Goal: Book appointment/travel/reservation

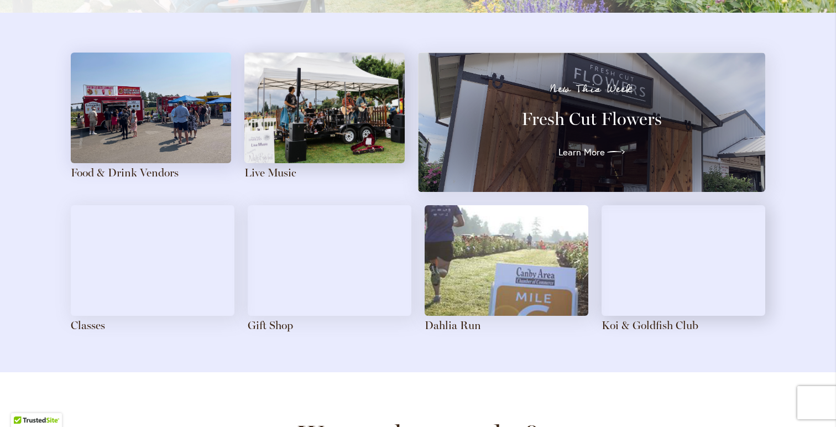
scroll to position [1210, 0]
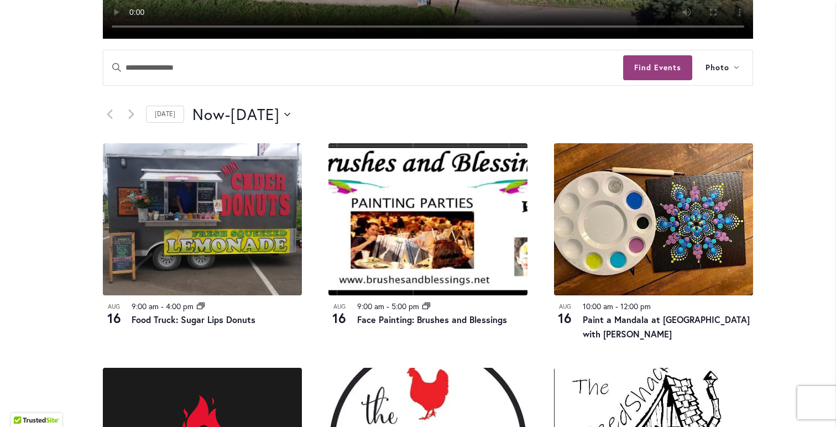
scroll to position [481, 0]
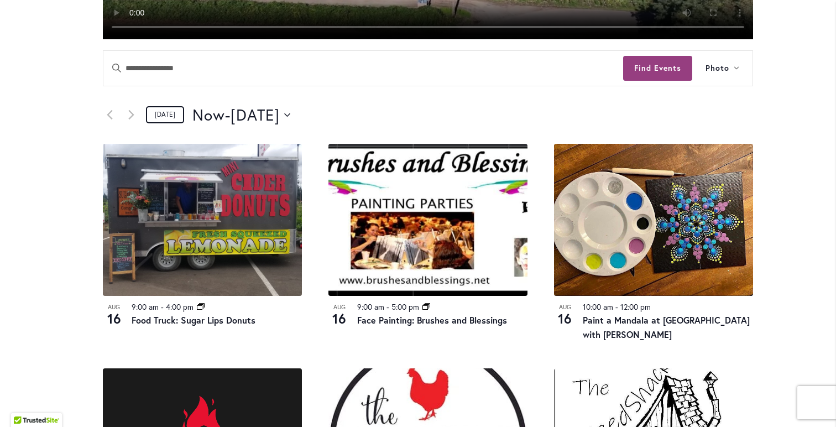
click at [170, 119] on link "[DATE]" at bounding box center [165, 114] width 38 height 17
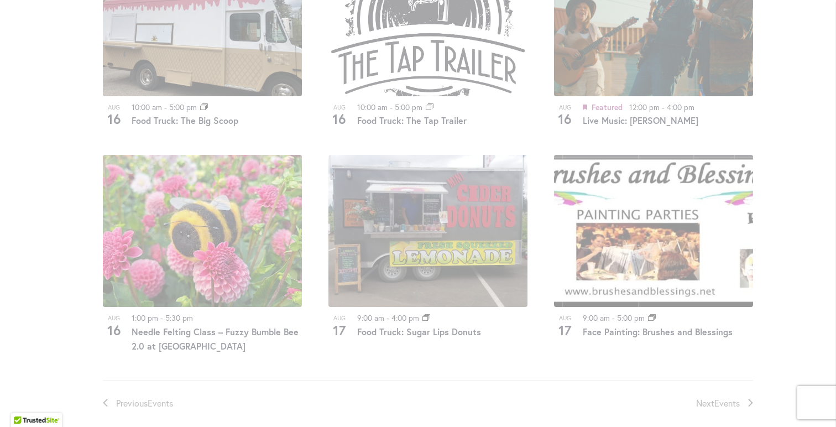
scroll to position [1411, 0]
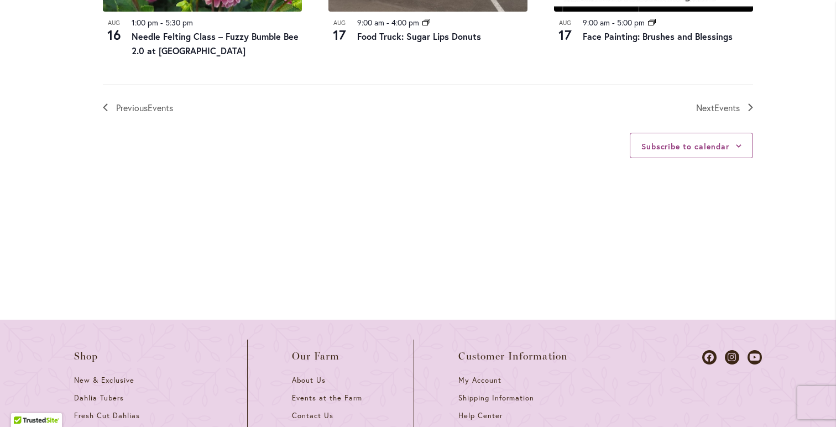
click at [739, 113] on span "Next Events" at bounding box center [718, 108] width 44 height 14
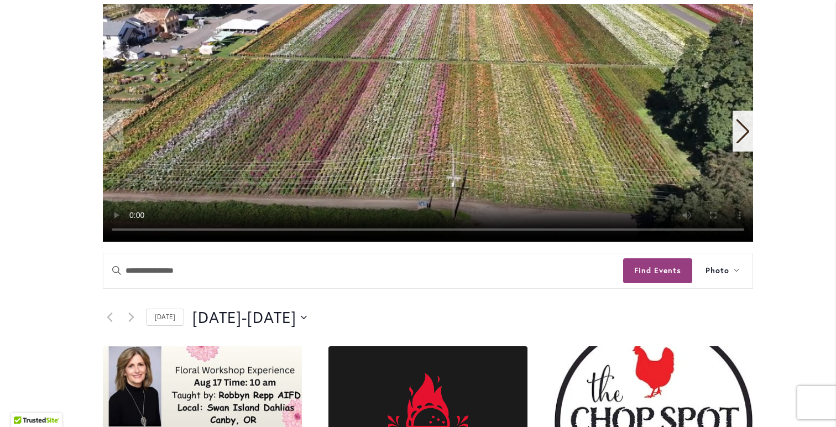
scroll to position [221, 0]
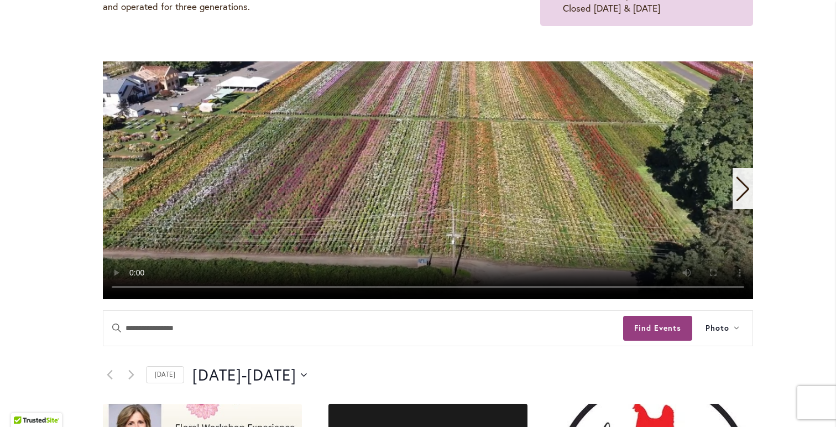
click at [360, 375] on div "[DATE] August 17 - [DATE] August 20 Select date. *********" at bounding box center [472, 375] width 561 height 22
click at [307, 375] on button "[DATE] August 17 - [DATE] August 20" at bounding box center [249, 375] width 114 height 22
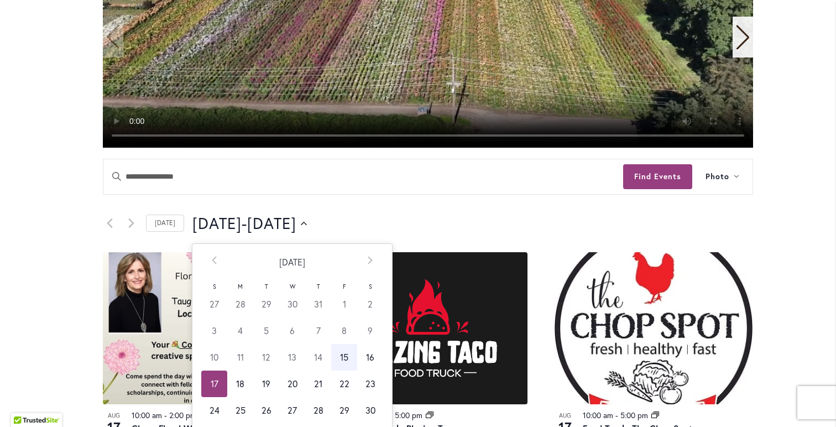
scroll to position [398, 0]
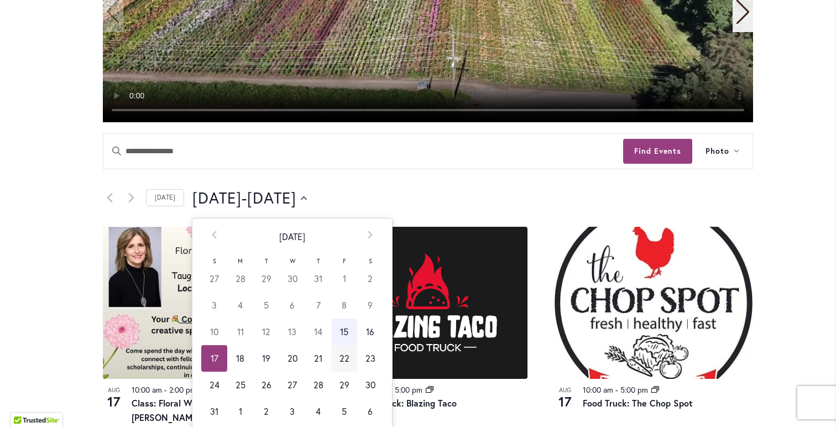
click at [333, 358] on td "22" at bounding box center [344, 358] width 26 height 27
type input "*********"
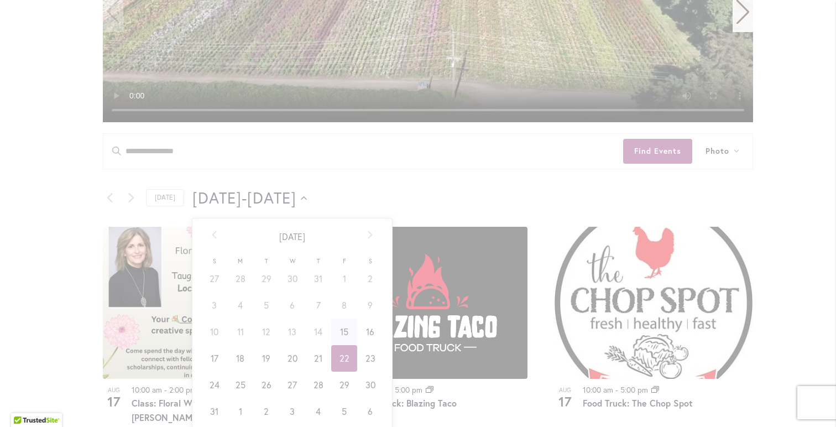
scroll to position [0, 45]
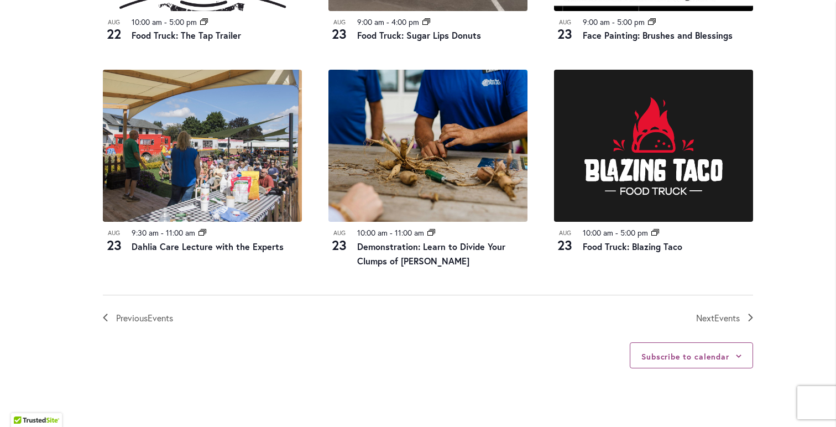
scroll to position [1257, 0]
